Goal: Information Seeking & Learning: Learn about a topic

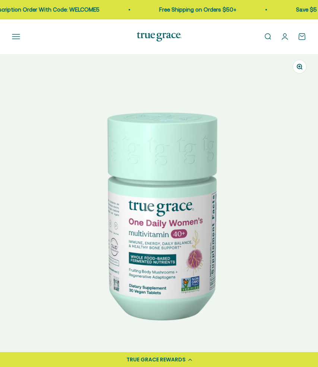
select select "3"
click at [107, 320] on img at bounding box center [159, 213] width 318 height 318
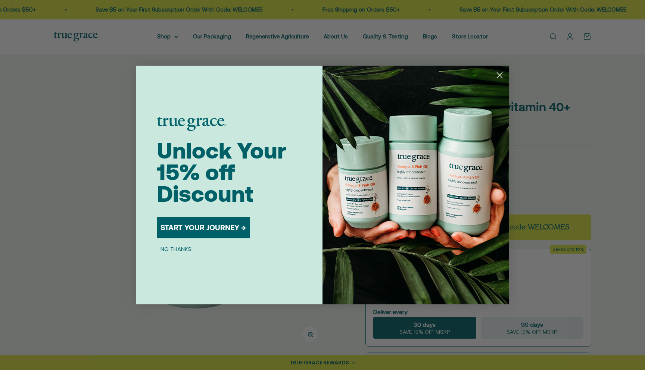
click at [318, 72] on circle "Close dialog" at bounding box center [499, 75] width 12 height 12
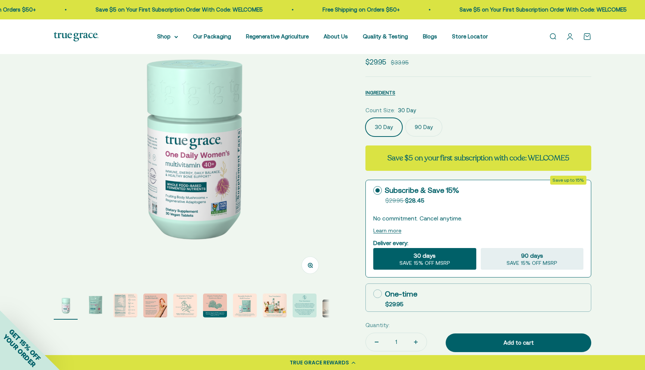
scroll to position [63, 0]
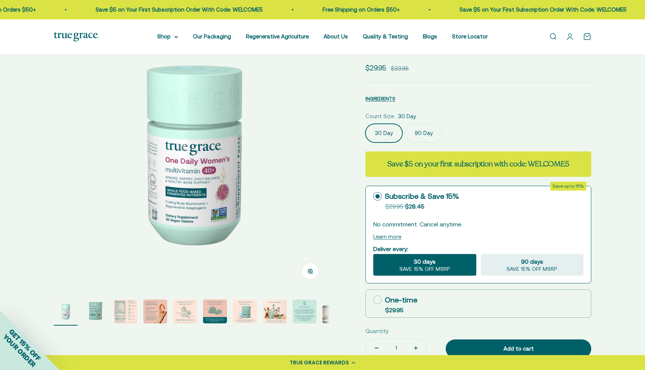
click at [120, 312] on img "Go to item 3" at bounding box center [125, 312] width 24 height 24
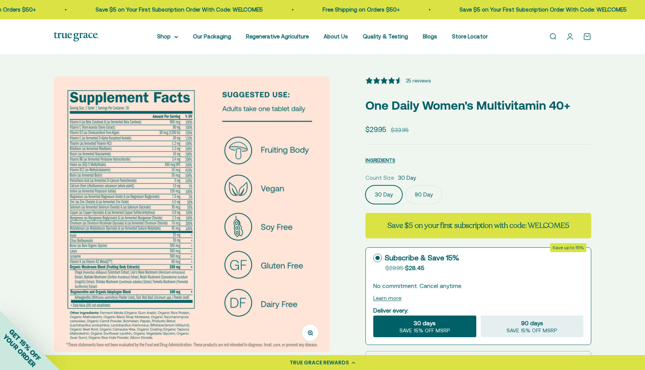
scroll to position [0, 0]
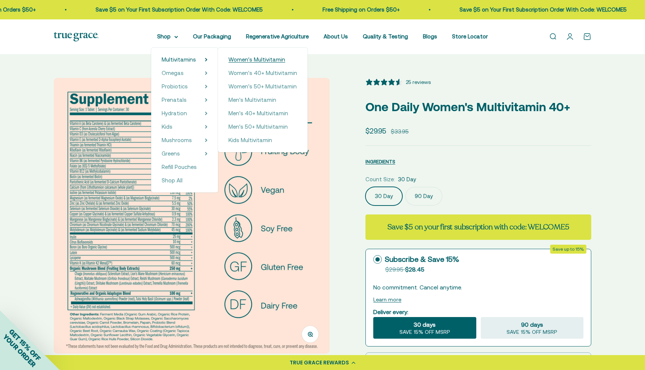
click at [251, 59] on span "Women's Multivitamin" at bounding box center [256, 59] width 57 height 6
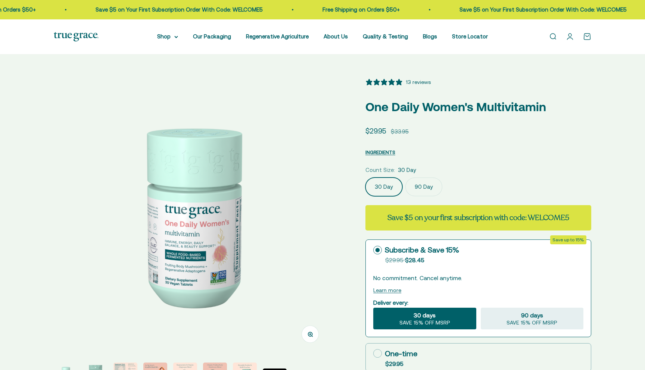
select select "3"
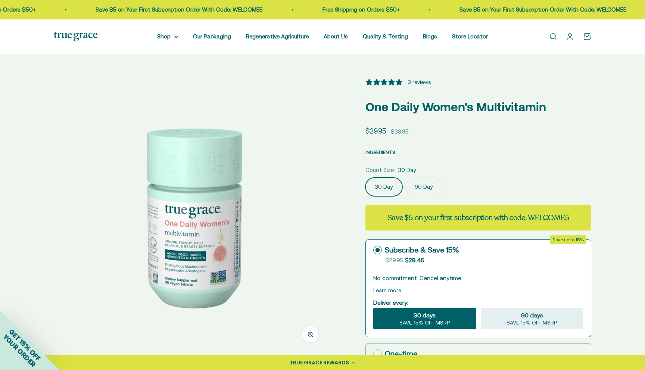
click at [215, 229] on img at bounding box center [192, 216] width 276 height 276
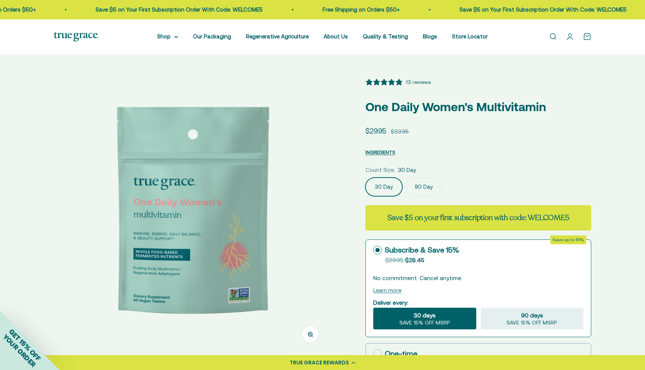
scroll to position [0, 285]
click at [233, 212] on img at bounding box center [192, 216] width 276 height 276
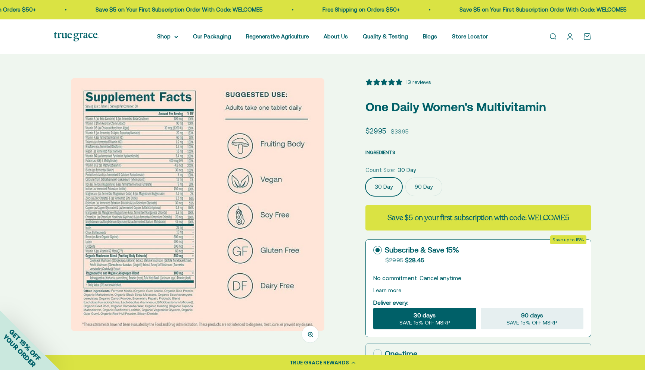
scroll to position [0, 569]
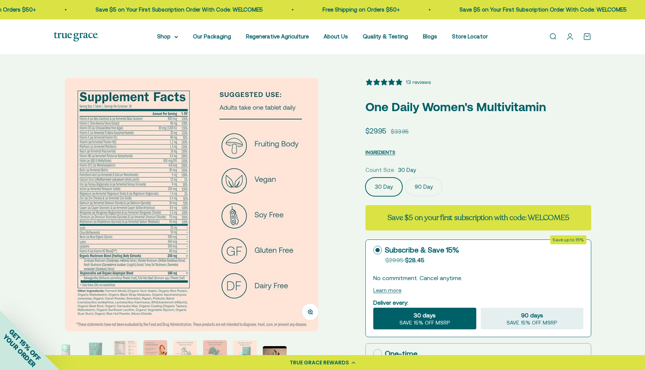
click at [147, 177] on img at bounding box center [191, 204] width 253 height 253
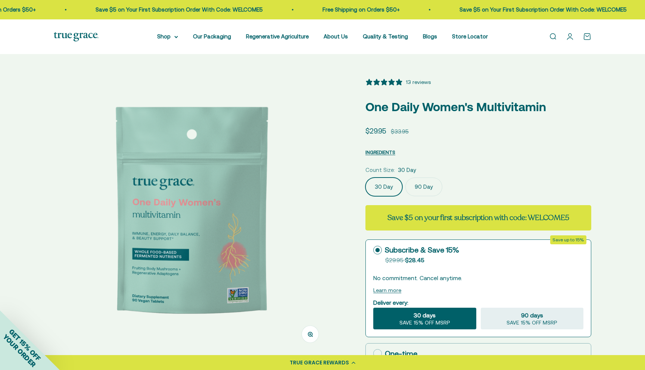
click at [271, 206] on img at bounding box center [192, 216] width 276 height 276
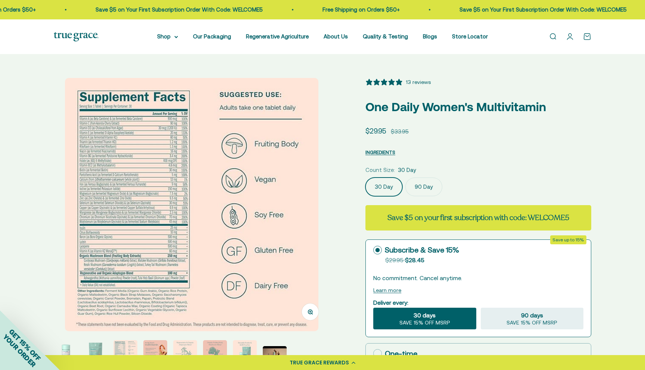
click at [307, 312] on icon "button" at bounding box center [309, 311] width 5 height 5
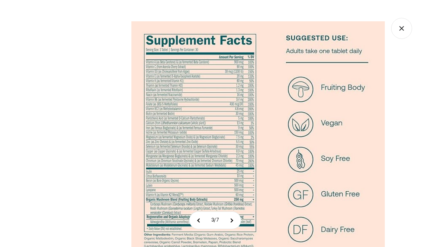
scroll to position [0, 422]
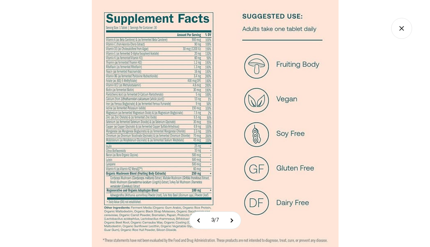
click at [211, 127] on img at bounding box center [215, 123] width 247 height 247
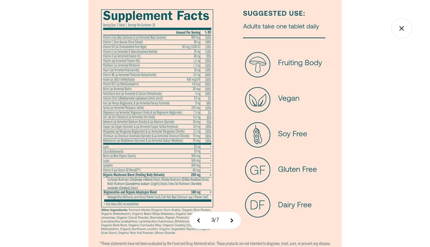
click at [403, 31] on icon "Close gallery" at bounding box center [401, 28] width 21 height 21
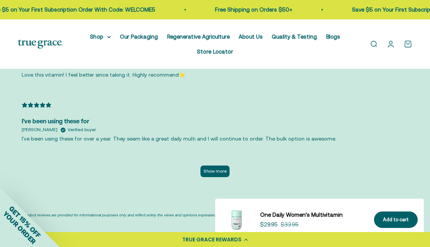
scroll to position [1740, 0]
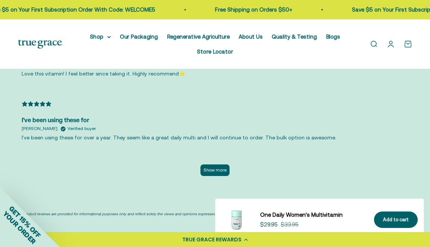
click at [219, 164] on button "Show more" at bounding box center [214, 170] width 29 height 12
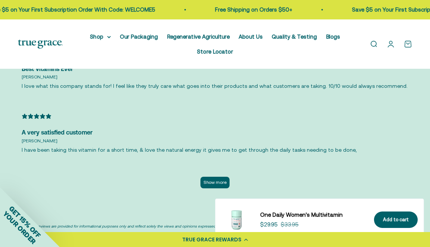
scroll to position [2073, 0]
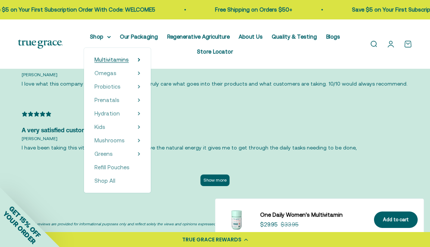
click at [135, 60] on summary "Multivitamins" at bounding box center [117, 59] width 46 height 9
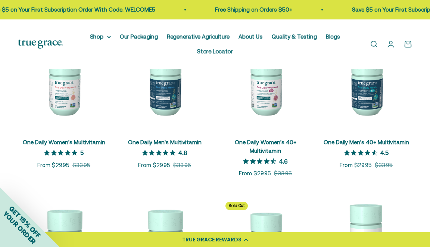
scroll to position [166, 0]
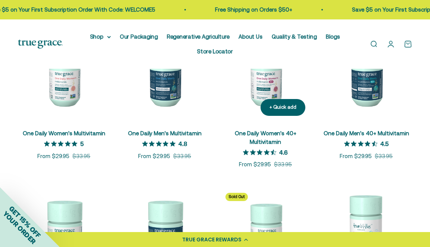
click at [251, 132] on link "One Daily Women's 40+ Multivitamin" at bounding box center [266, 137] width 62 height 15
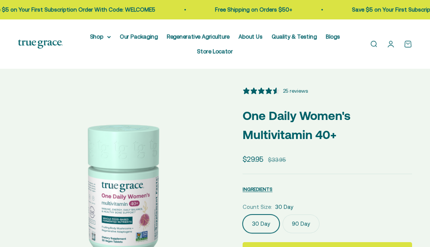
select select "3"
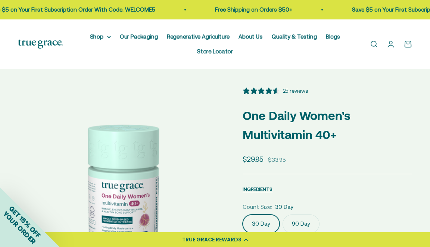
click at [251, 132] on p "One Daily Women's Multivitamin 40+" at bounding box center [326, 125] width 169 height 38
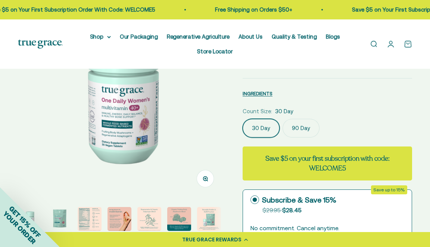
scroll to position [99, 0]
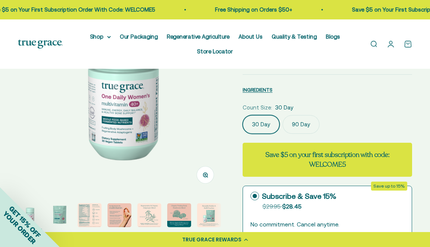
click at [94, 213] on img "Go to item 3" at bounding box center [90, 215] width 24 height 24
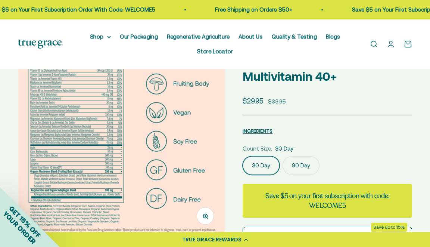
scroll to position [63, 0]
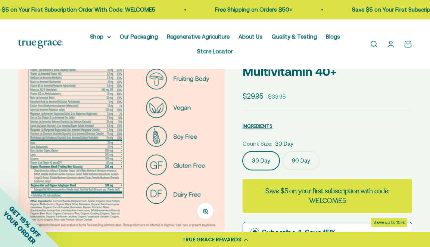
click at [203, 210] on circle "button" at bounding box center [205, 211] width 4 height 4
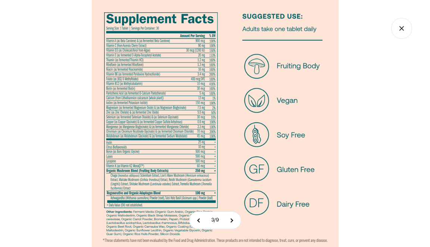
click at [403, 32] on icon "Close gallery" at bounding box center [401, 28] width 21 height 21
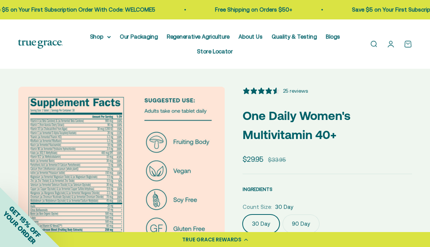
scroll to position [0, 0]
click at [290, 90] on div "25 reviews" at bounding box center [295, 91] width 25 height 8
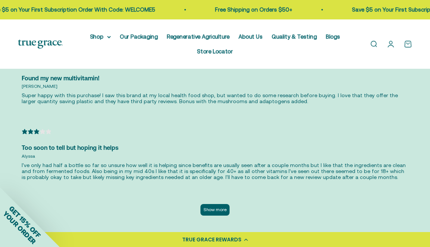
scroll to position [1831, 0]
click at [221, 203] on button "Show more" at bounding box center [214, 209] width 29 height 12
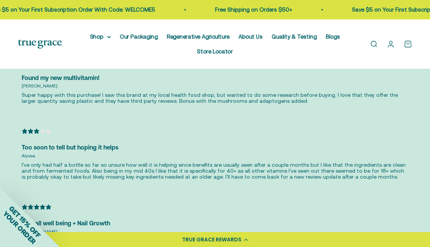
click at [203, 218] on div "Overall well being + Nail Growth" at bounding box center [215, 223] width 386 height 10
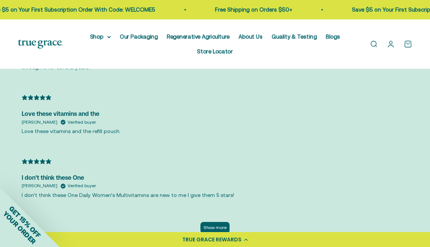
scroll to position [2148, 0]
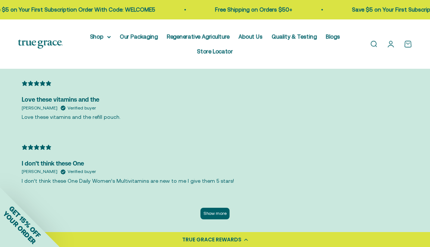
click at [216, 207] on button "Show more" at bounding box center [214, 213] width 29 height 12
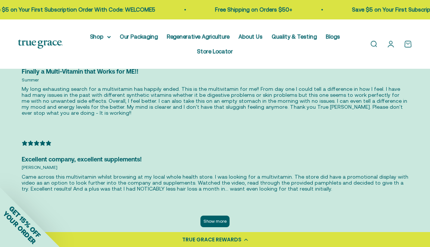
scroll to position [2511, 0]
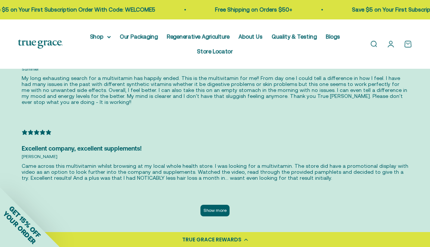
click at [214, 204] on button "Show more" at bounding box center [214, 210] width 29 height 12
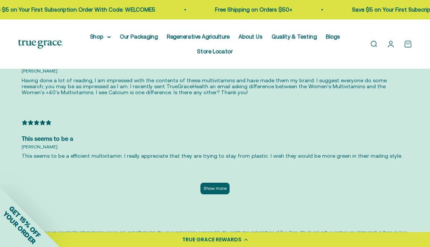
scroll to position [2905, 0]
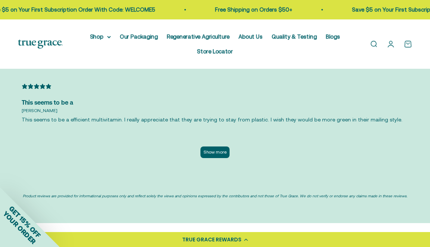
click at [212, 146] on button "Show more" at bounding box center [214, 152] width 29 height 12
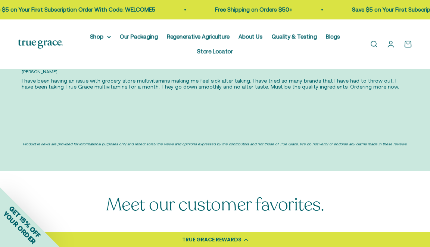
scroll to position [3359, 0]
